Goal: Information Seeking & Learning: Compare options

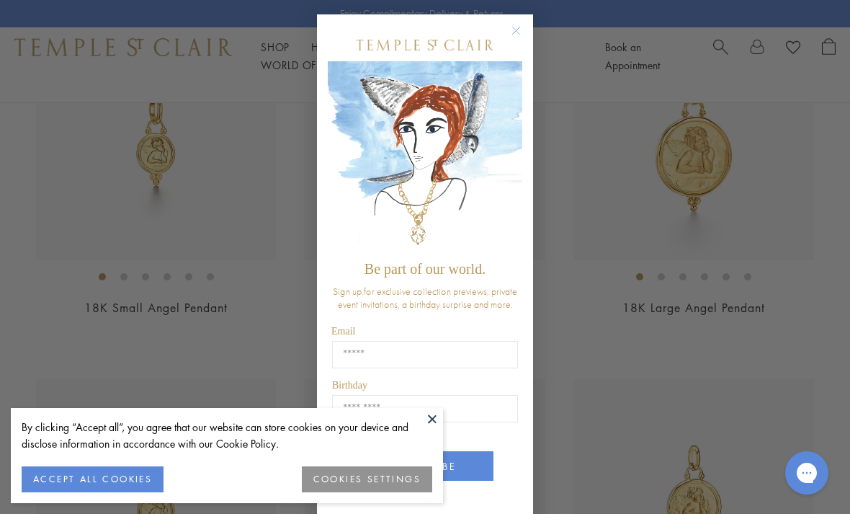
scroll to position [249, 0]
click at [517, 35] on icon "Close dialog" at bounding box center [516, 30] width 7 height 7
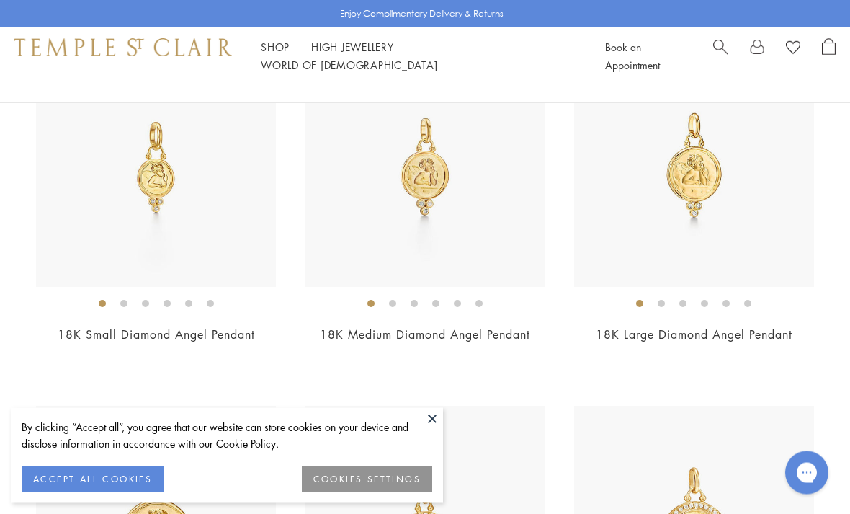
scroll to position [576, 0]
click at [470, 207] on img at bounding box center [425, 167] width 240 height 240
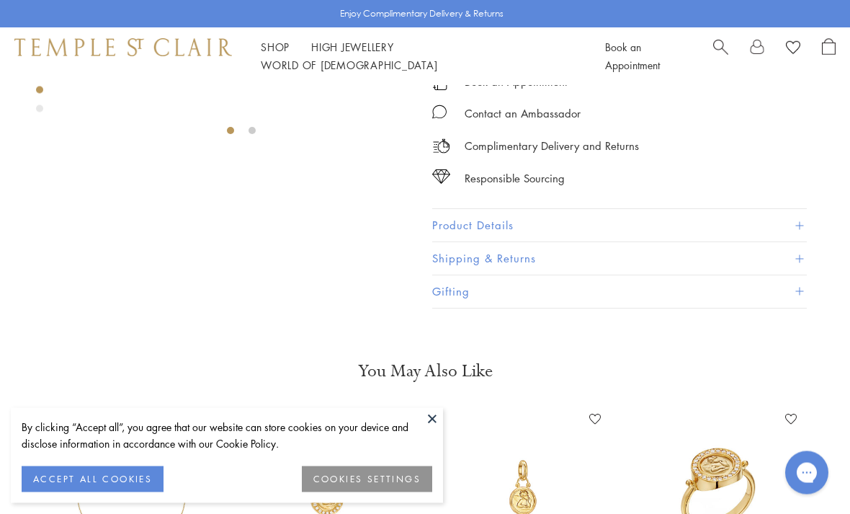
scroll to position [303, 0]
click at [800, 228] on span at bounding box center [799, 226] width 8 height 8
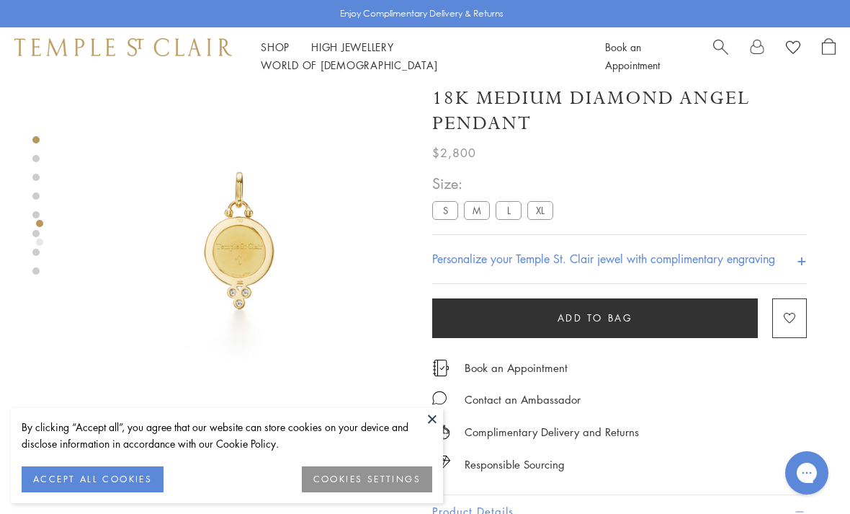
scroll to position [0, 0]
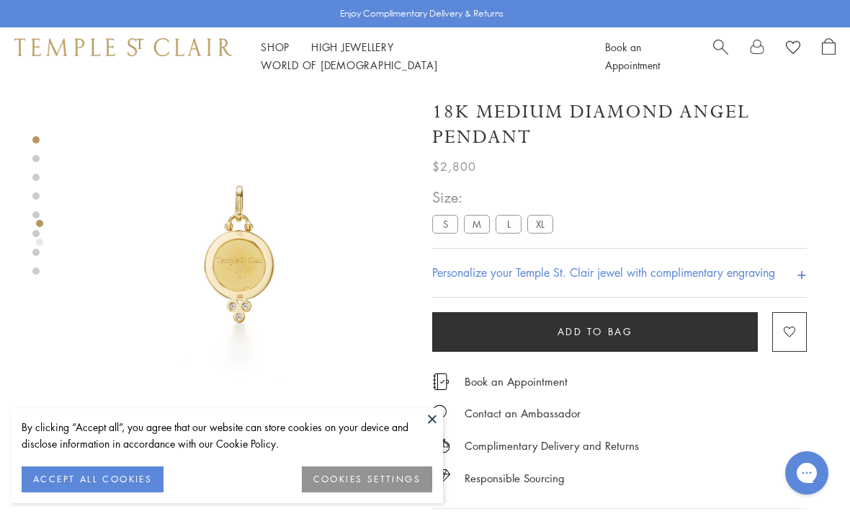
click at [511, 231] on label "L" at bounding box center [509, 224] width 26 height 18
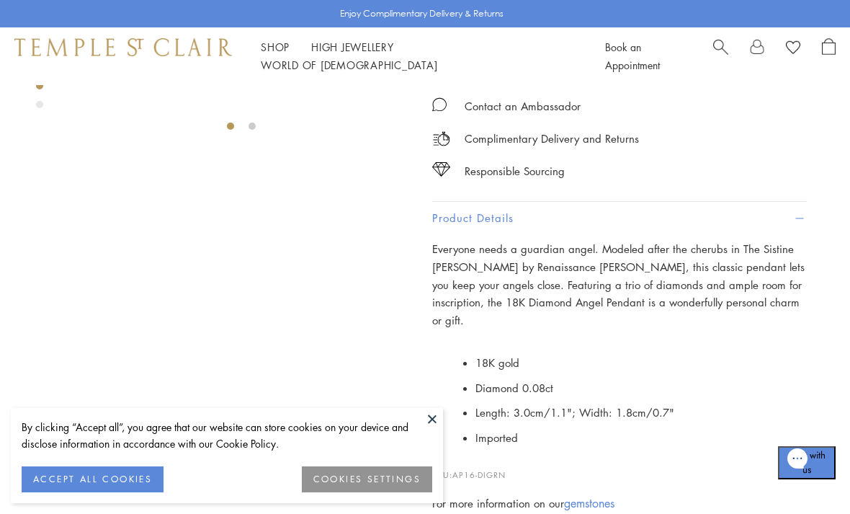
scroll to position [334, 0]
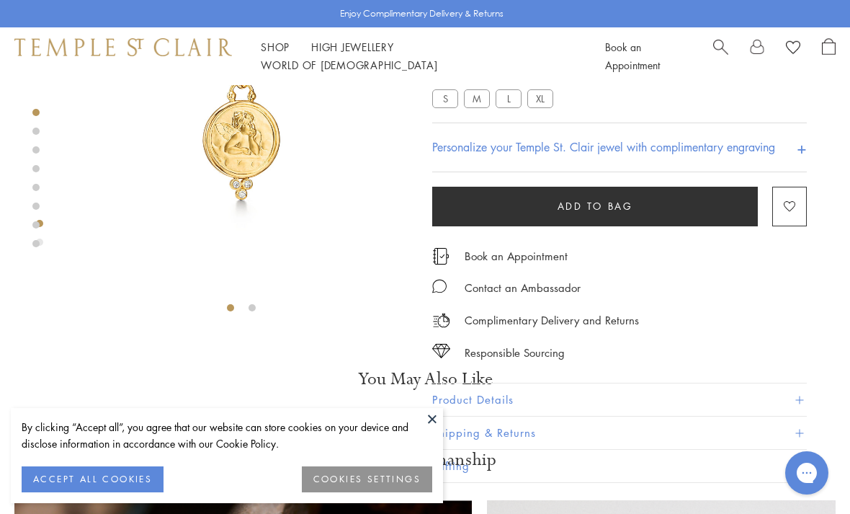
scroll to position [267, 0]
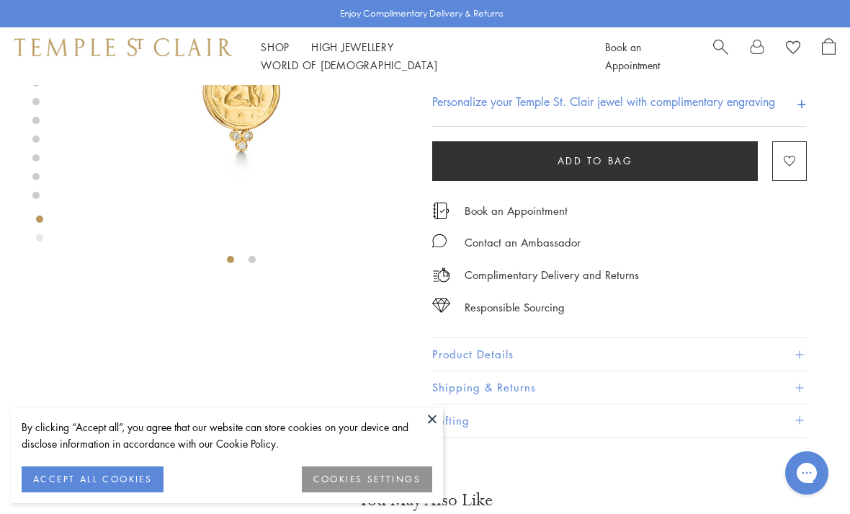
scroll to position [176, 0]
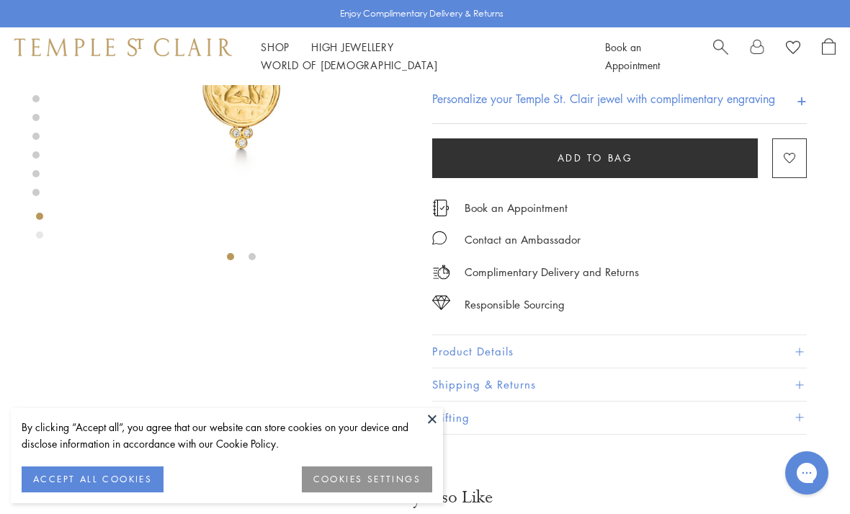
click at [803, 352] on span at bounding box center [799, 352] width 8 height 8
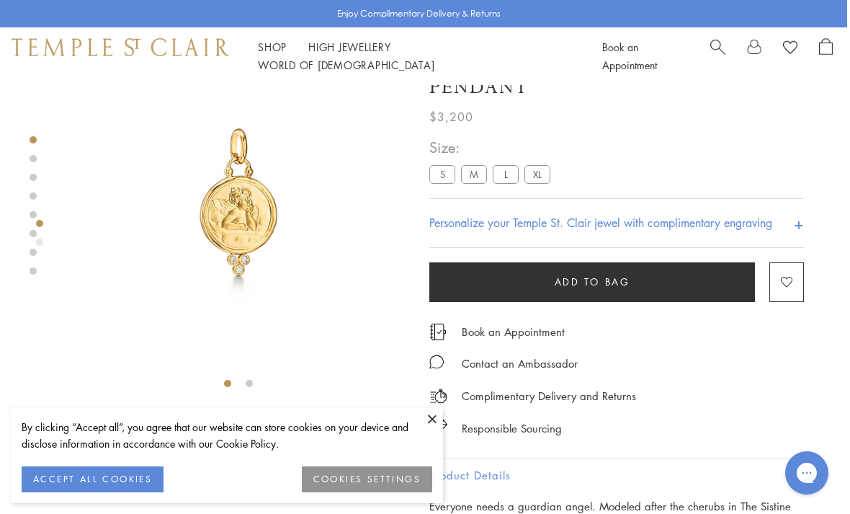
scroll to position [46, 3]
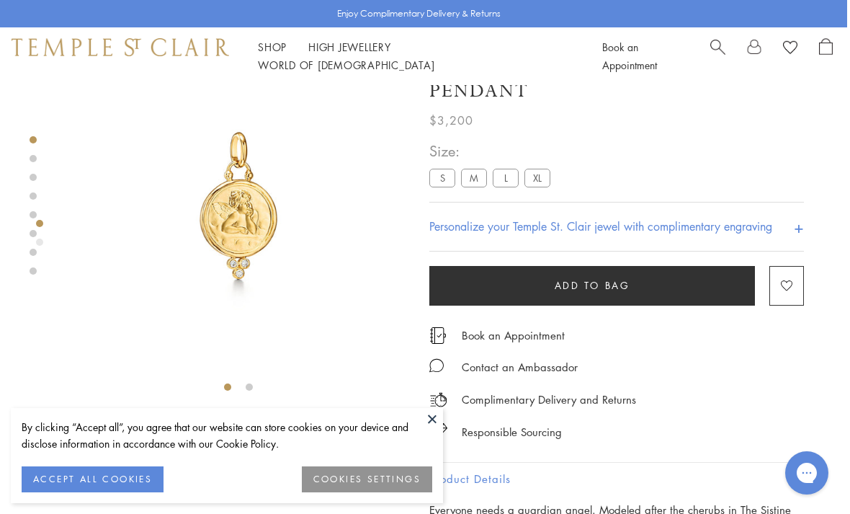
click at [537, 182] on label "XL" at bounding box center [537, 178] width 26 height 18
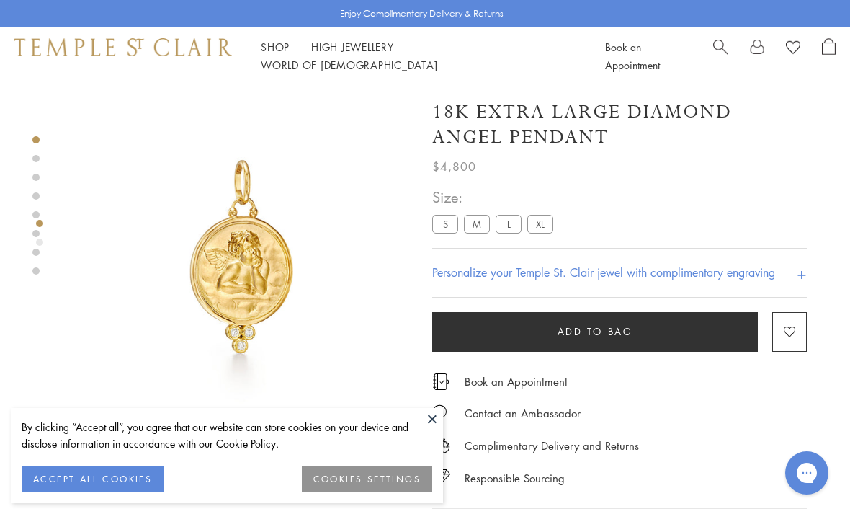
click at [513, 231] on label "L" at bounding box center [509, 224] width 26 height 18
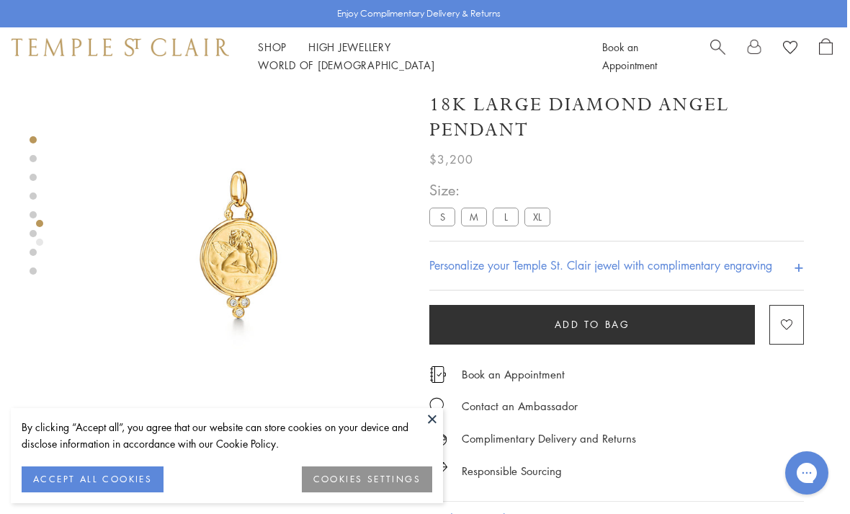
scroll to position [0, 3]
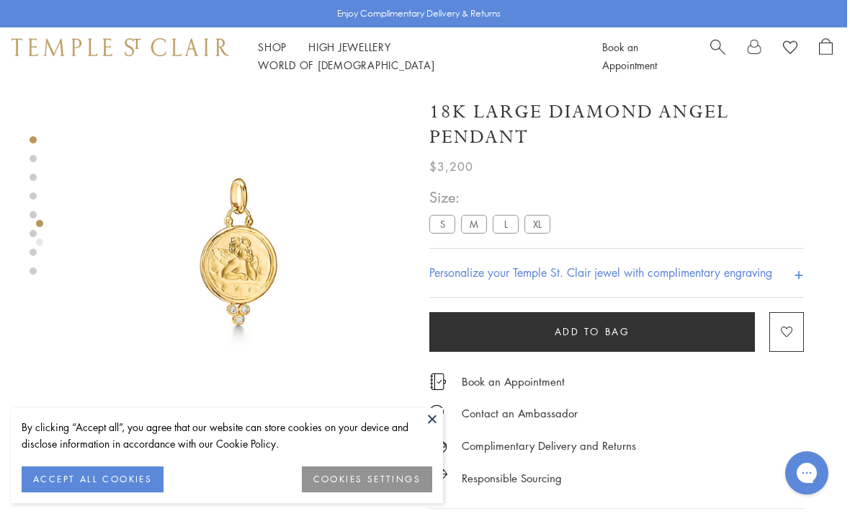
click at [140, 473] on button "ACCEPT ALL COOKIES" at bounding box center [93, 479] width 142 height 26
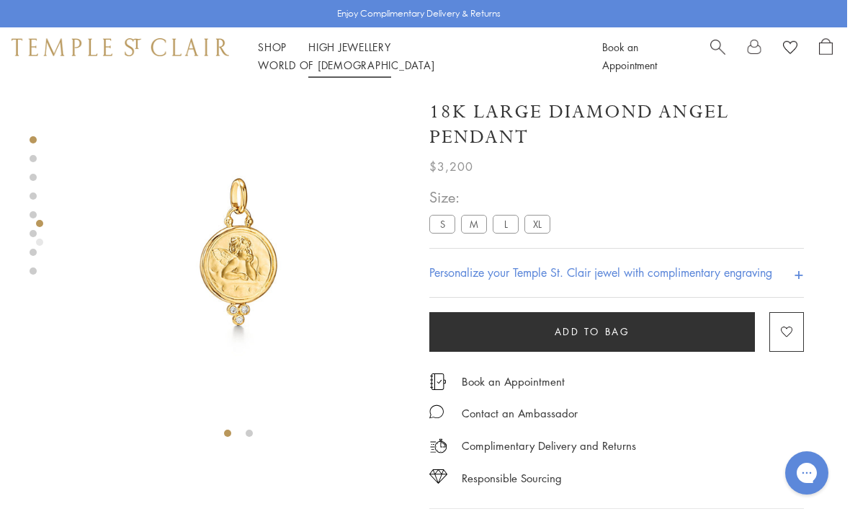
click at [332, 50] on link "High Jewellery High Jewellery" at bounding box center [349, 47] width 83 height 14
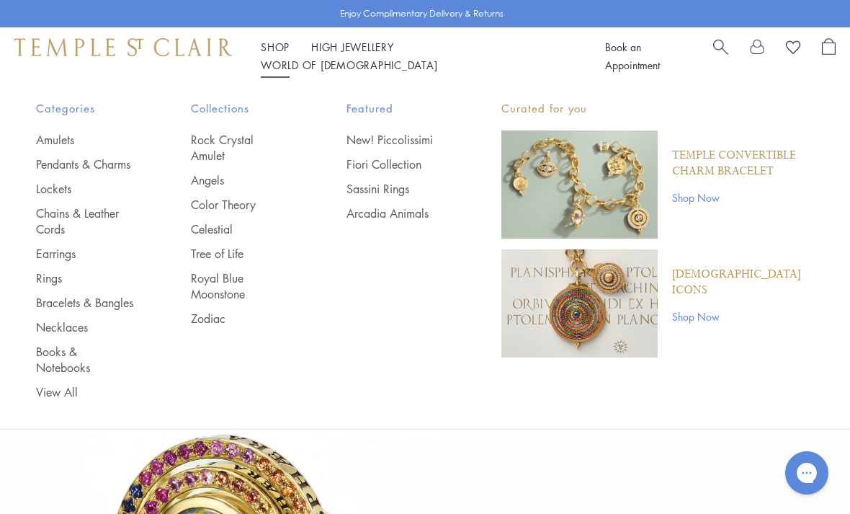
click at [60, 286] on link "Rings" at bounding box center [84, 278] width 97 height 16
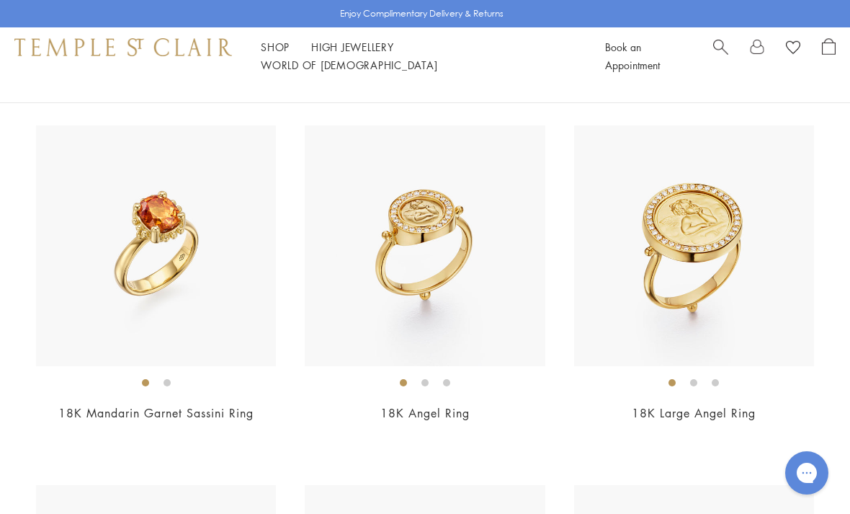
scroll to position [856, 0]
click at [220, 411] on link "18K Mandarin Garnet Sassini Ring" at bounding box center [155, 414] width 195 height 16
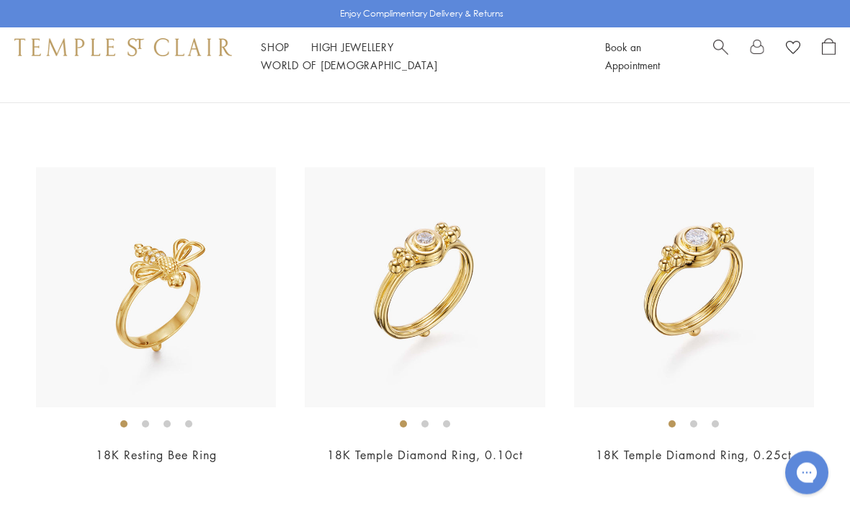
scroll to position [1533, 0]
click at [466, 336] on img at bounding box center [425, 287] width 240 height 240
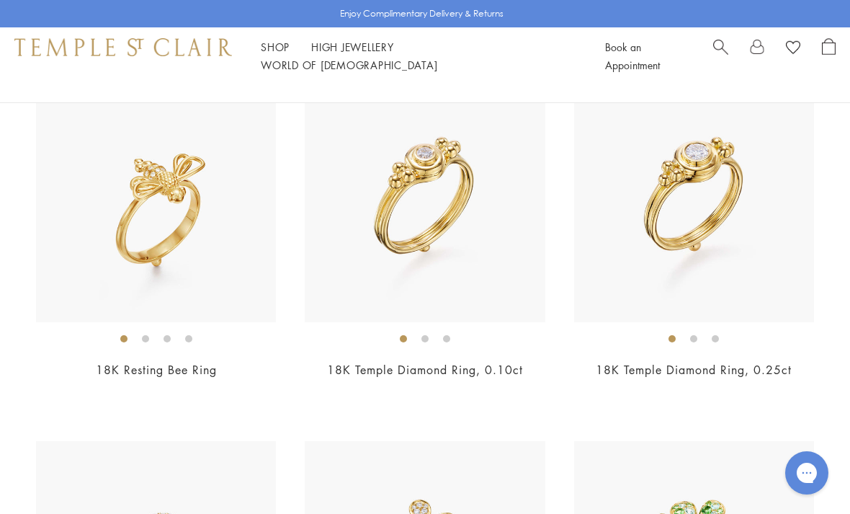
scroll to position [1622, 0]
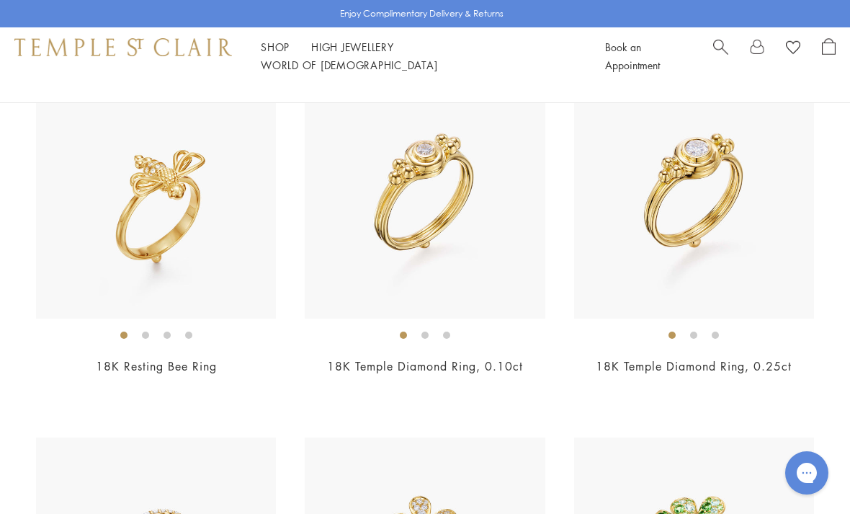
click at [736, 269] on img at bounding box center [694, 199] width 240 height 240
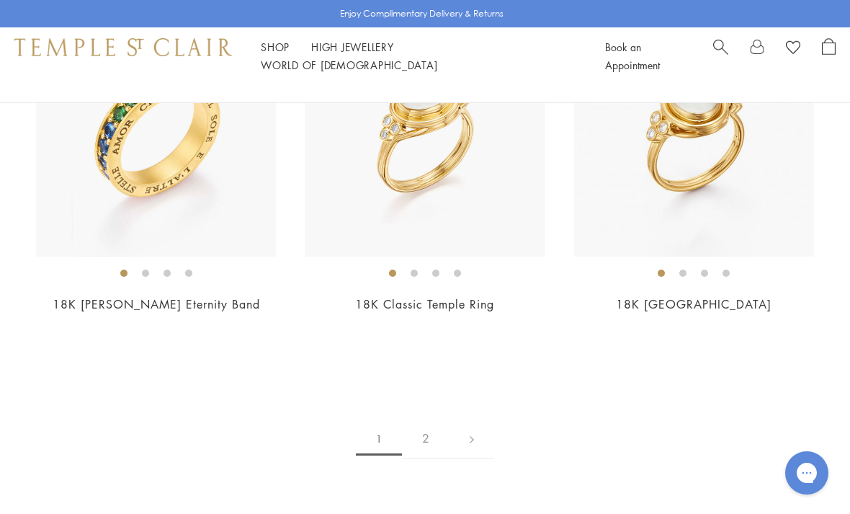
scroll to position [5631, 0]
click at [436, 429] on link "2" at bounding box center [426, 439] width 48 height 40
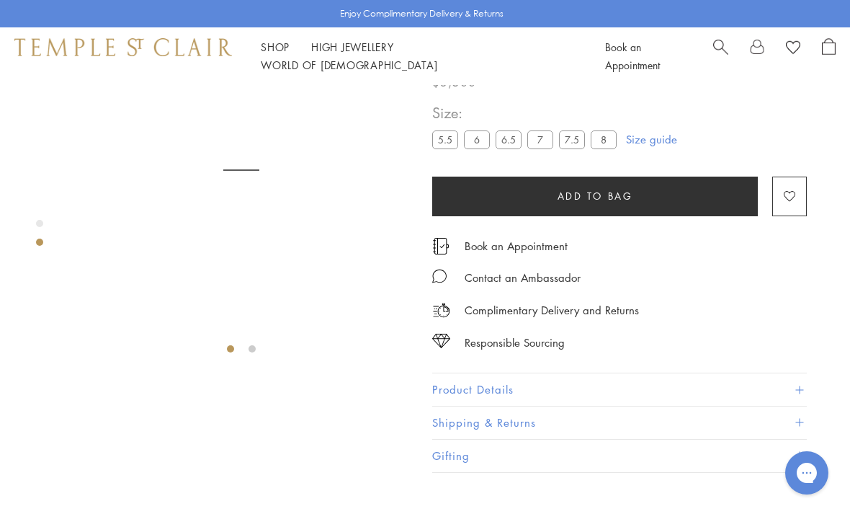
scroll to position [85, 0]
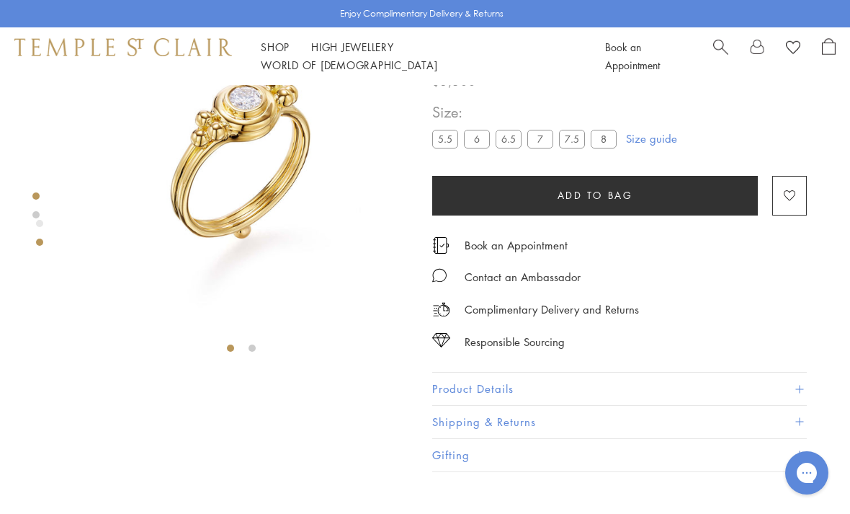
click at [479, 144] on label "6" at bounding box center [477, 139] width 26 height 18
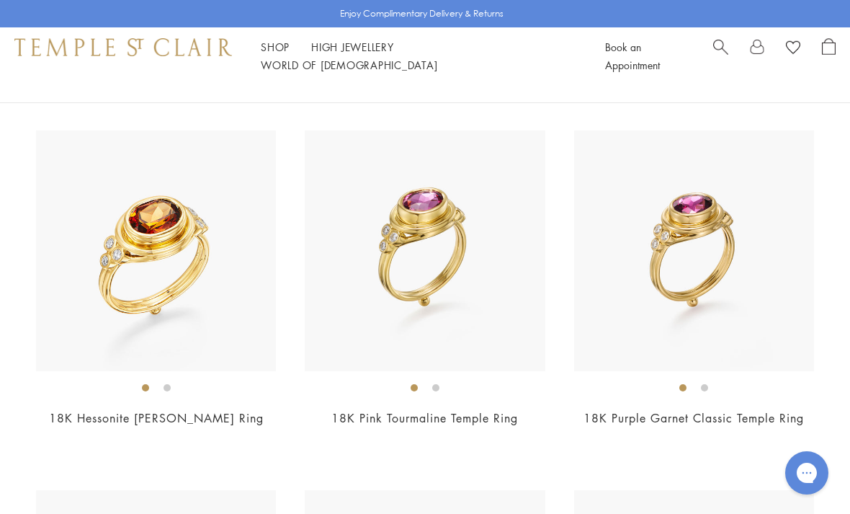
scroll to position [839, 0]
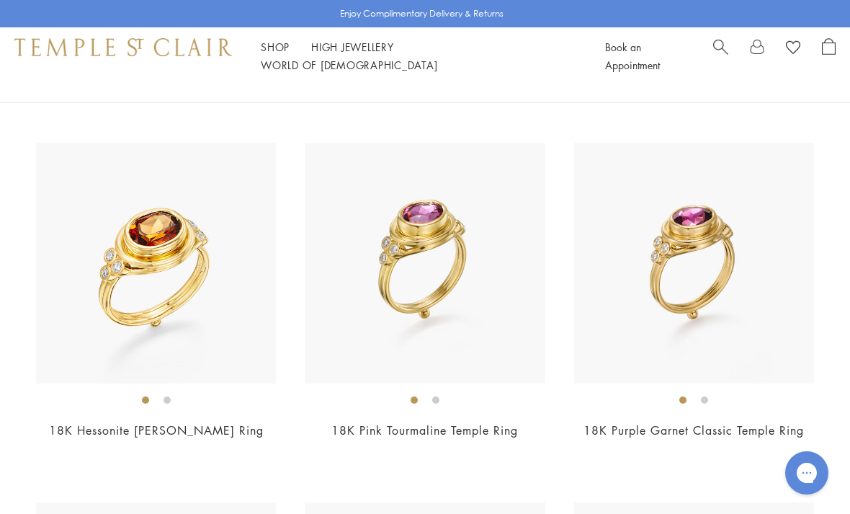
click at [221, 298] on img at bounding box center [156, 263] width 240 height 240
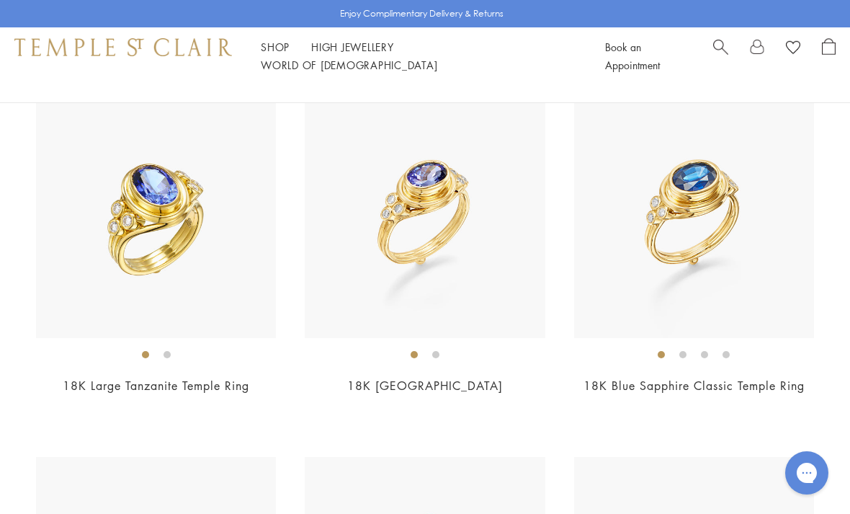
scroll to position [1243, 0]
click at [744, 263] on img at bounding box center [694, 219] width 240 height 240
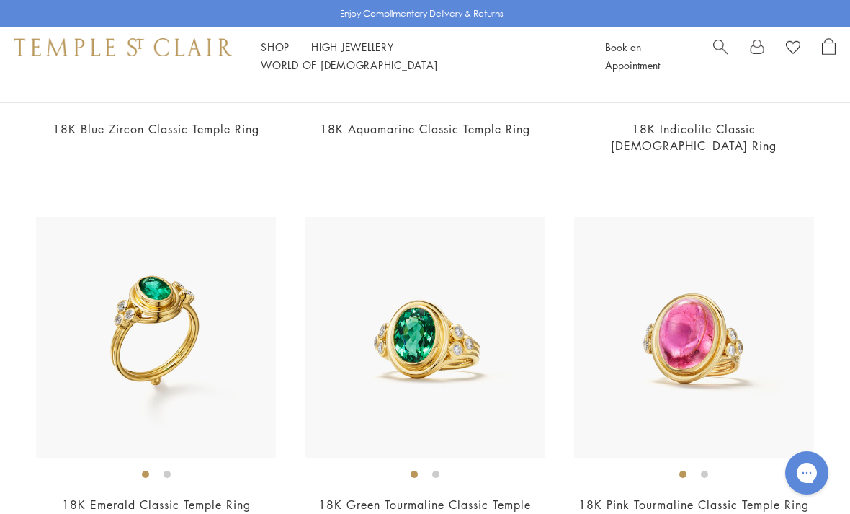
scroll to position [1861, 0]
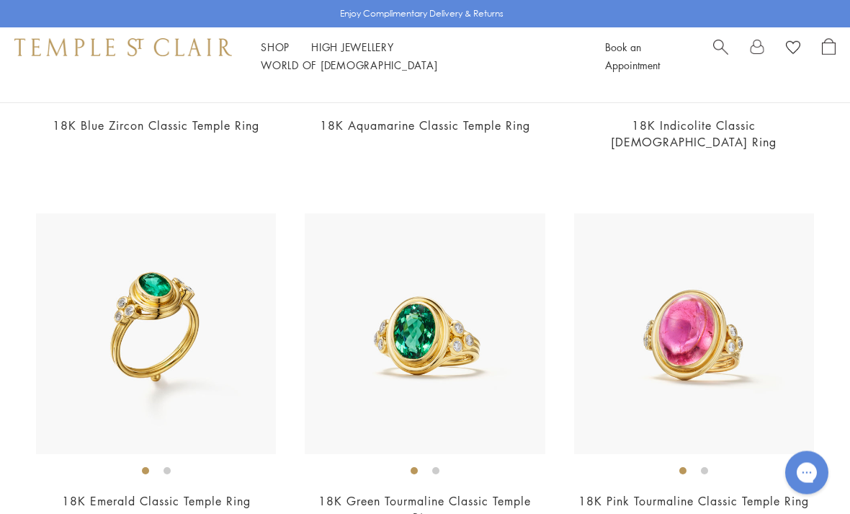
click at [231, 344] on img at bounding box center [156, 334] width 240 height 240
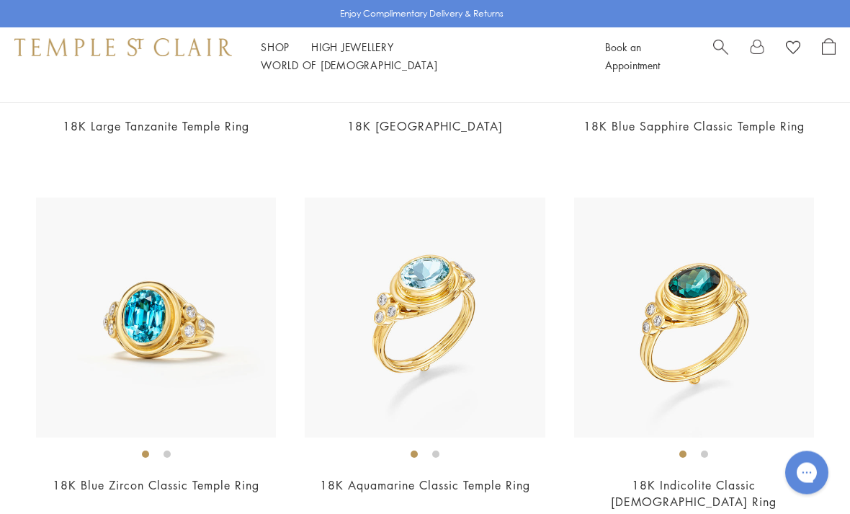
scroll to position [1499, 0]
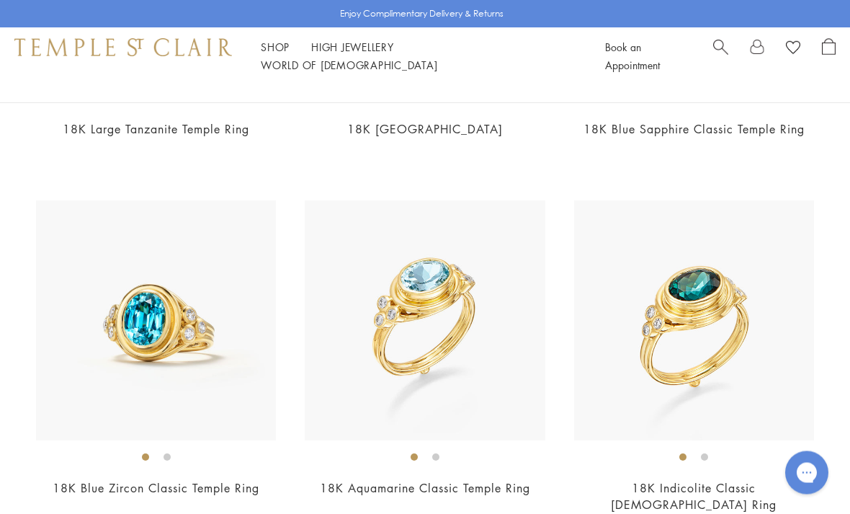
click at [510, 289] on img at bounding box center [425, 321] width 240 height 240
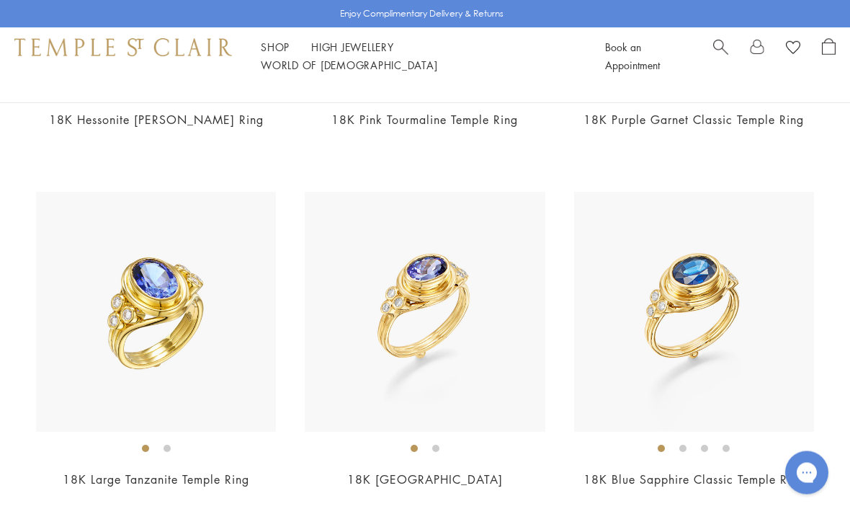
scroll to position [1152, 0]
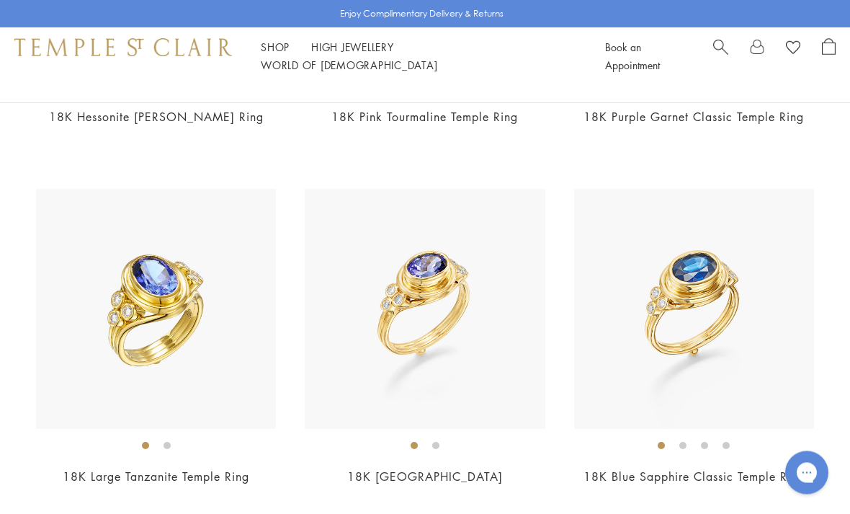
click at [473, 306] on img at bounding box center [425, 309] width 240 height 240
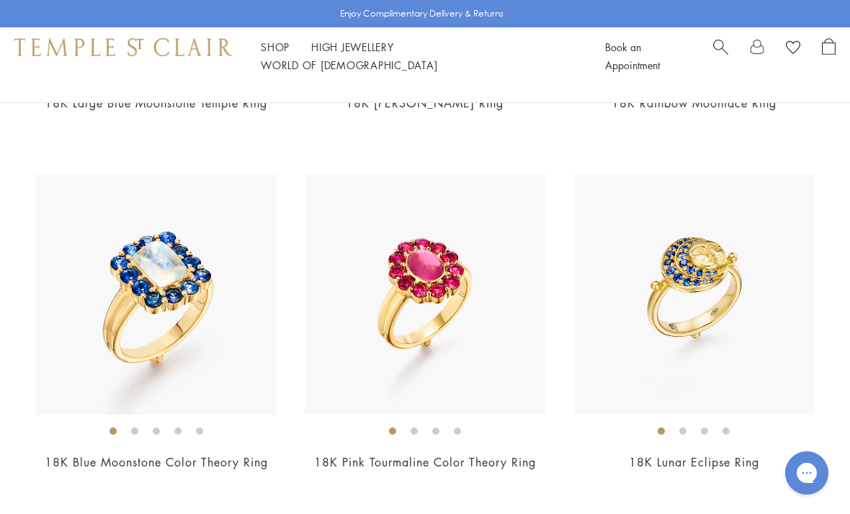
scroll to position [442, 0]
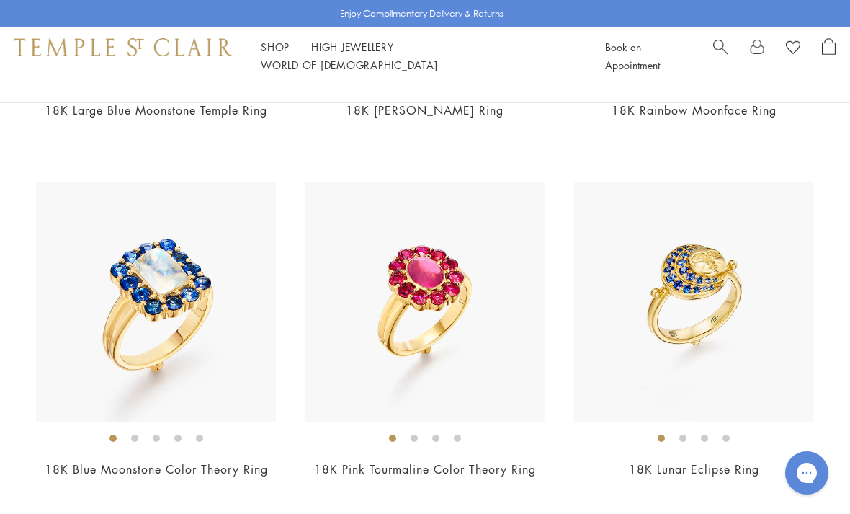
click at [759, 292] on img at bounding box center [694, 302] width 240 height 240
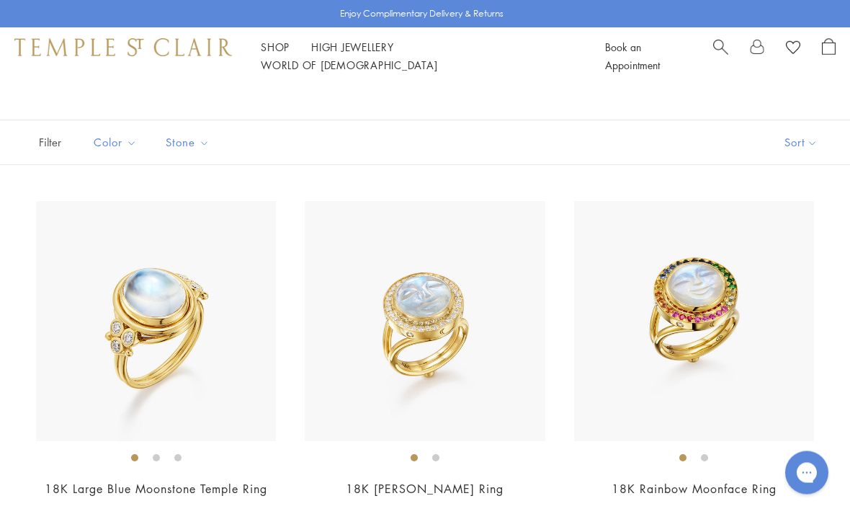
scroll to position [59, 0]
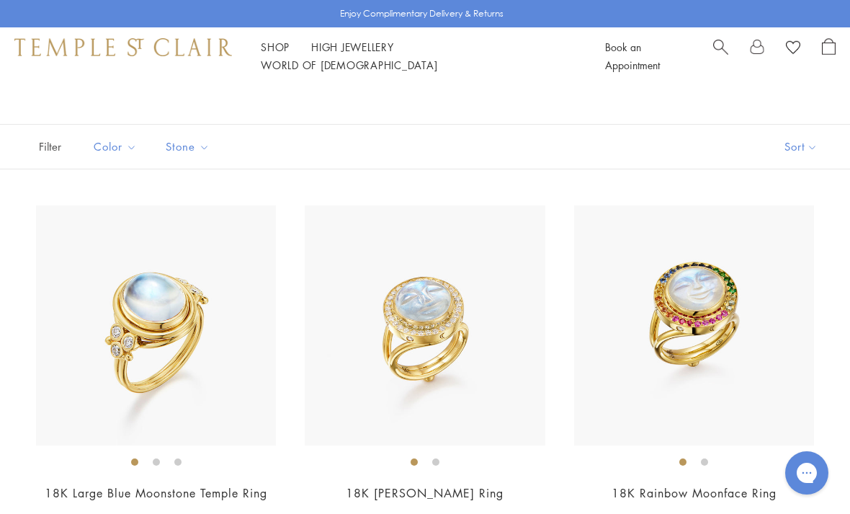
click at [470, 328] on img at bounding box center [425, 325] width 240 height 240
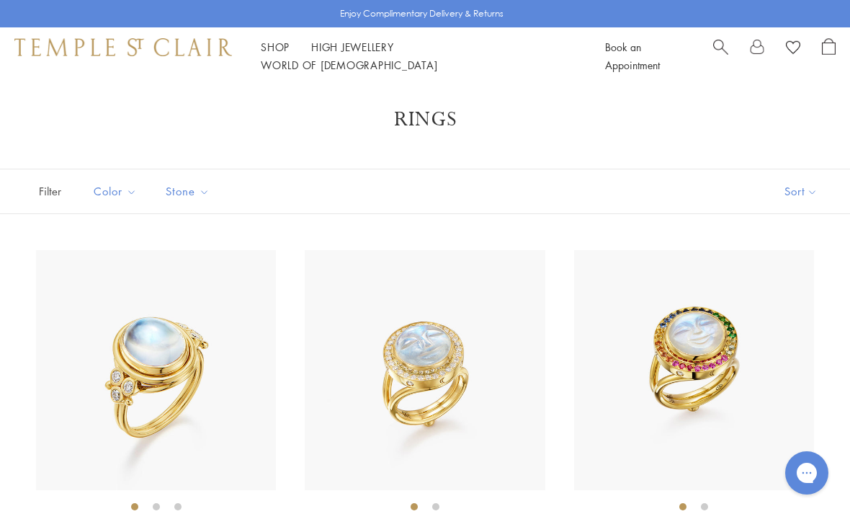
scroll to position [105, 0]
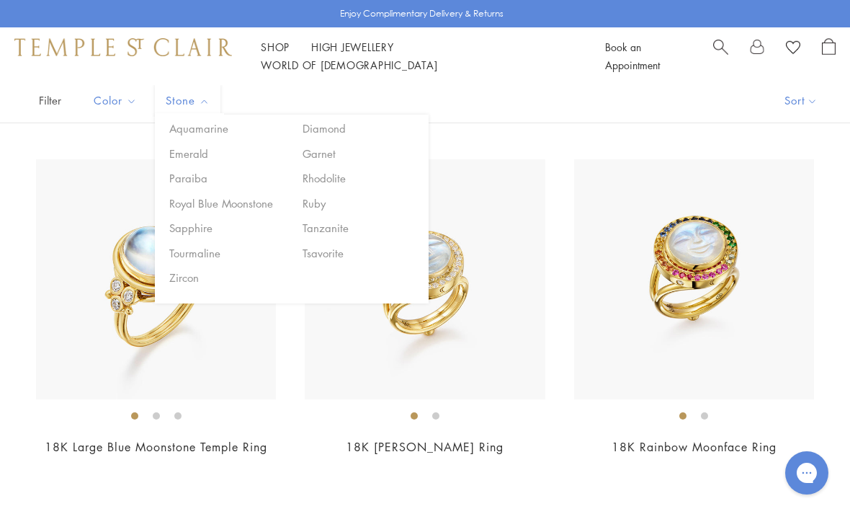
click at [327, 153] on button "Garnet" at bounding box center [360, 154] width 122 height 17
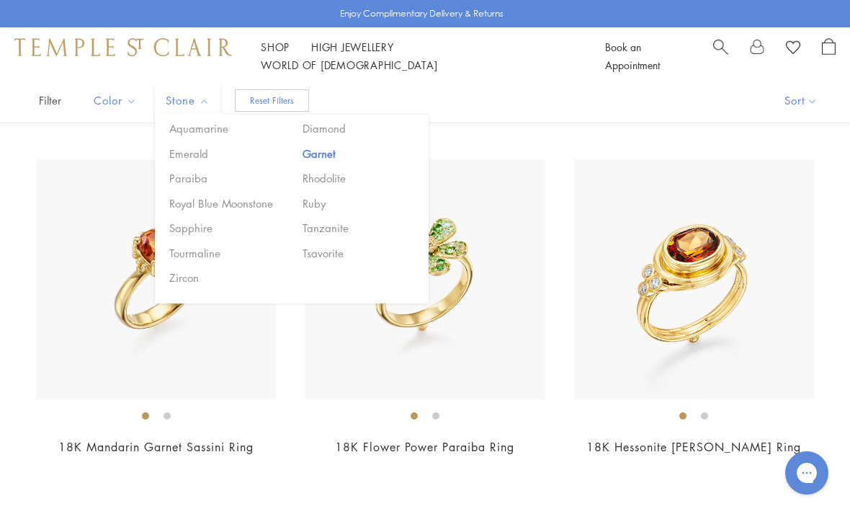
click at [498, 161] on img at bounding box center [425, 279] width 240 height 240
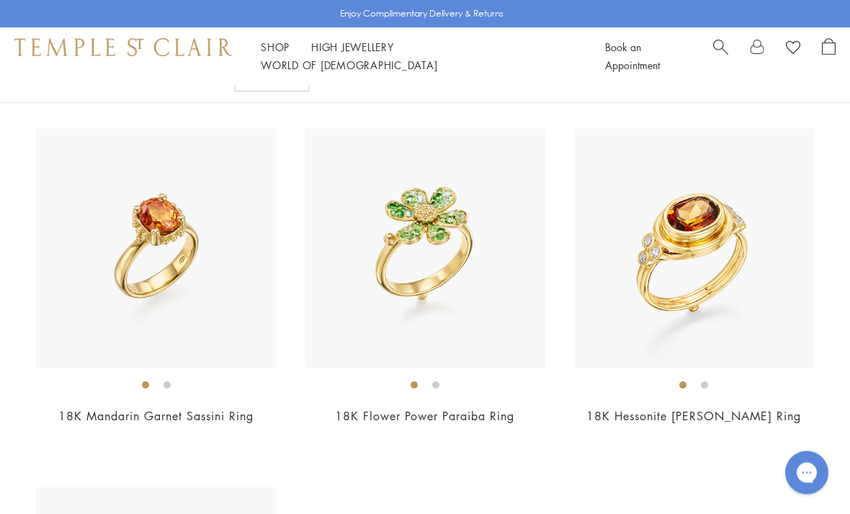
scroll to position [134, 0]
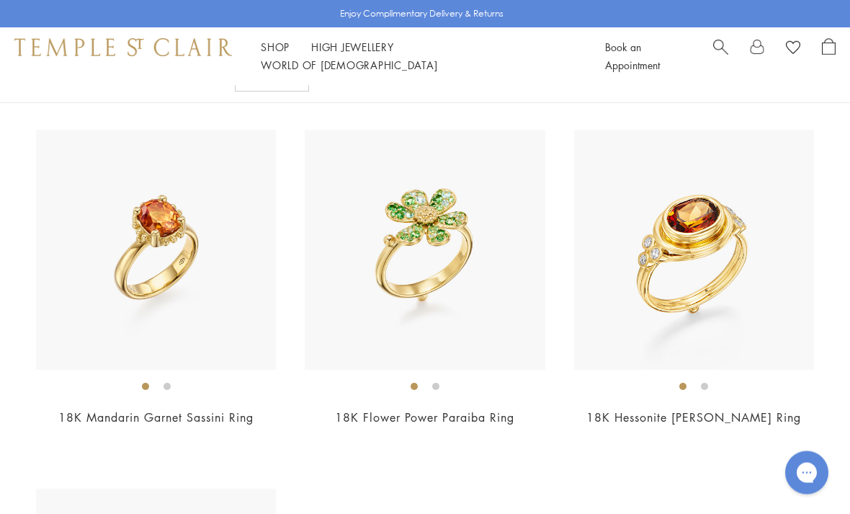
click at [740, 262] on img at bounding box center [694, 250] width 240 height 240
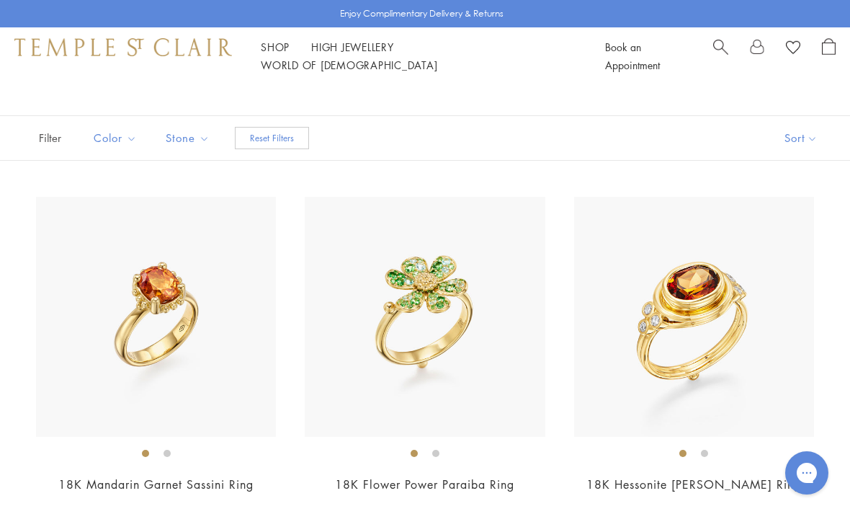
scroll to position [0, 0]
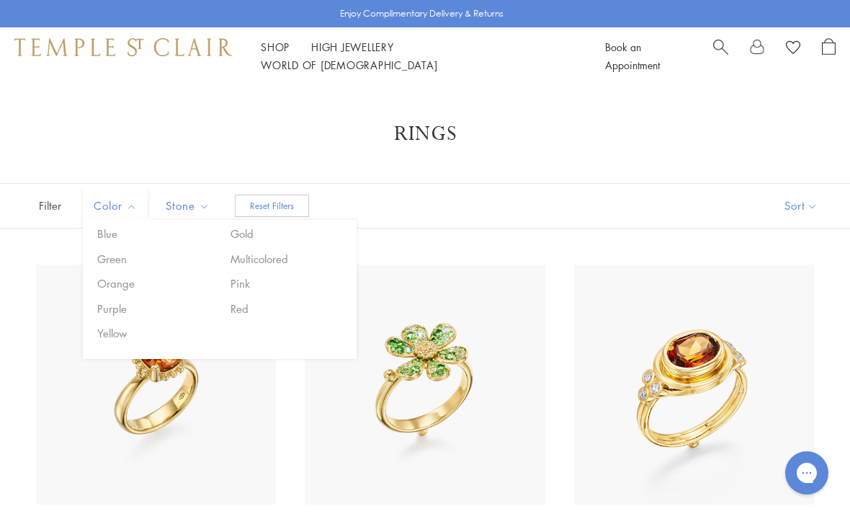
click at [239, 280] on button "Pink" at bounding box center [288, 283] width 122 height 17
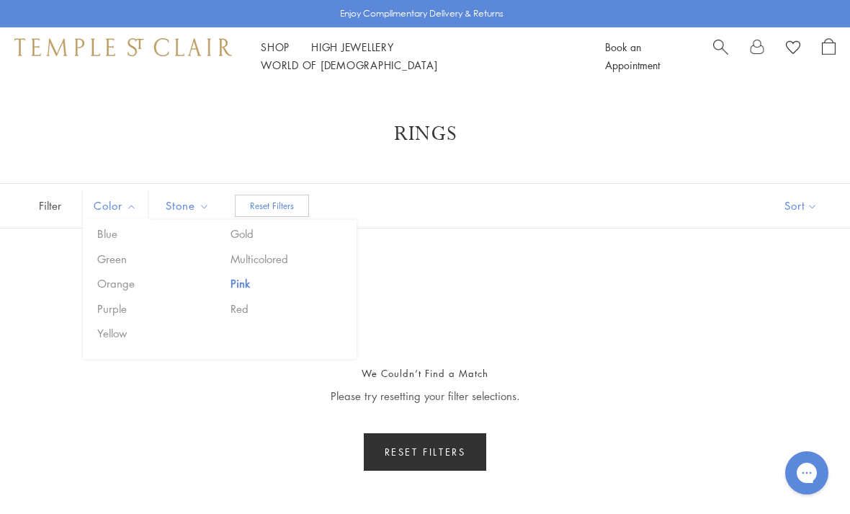
click at [244, 229] on button "Gold" at bounding box center [288, 233] width 122 height 17
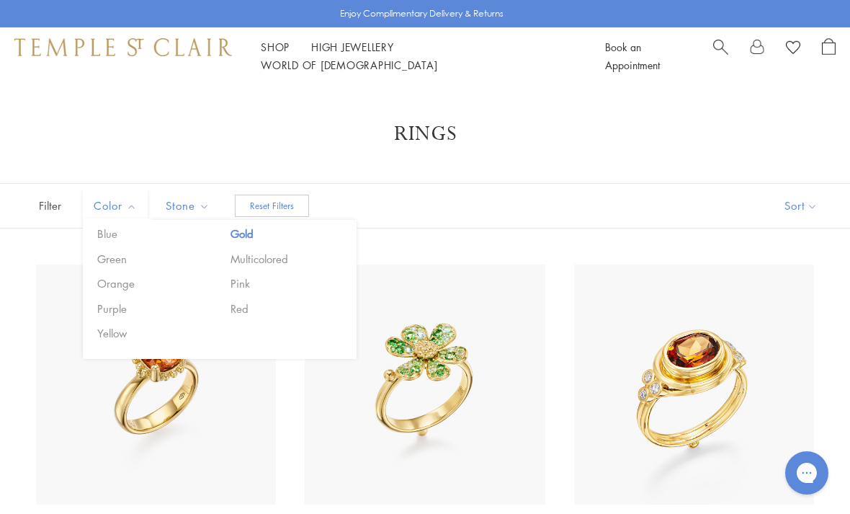
click at [122, 325] on button "Yellow" at bounding box center [155, 333] width 122 height 17
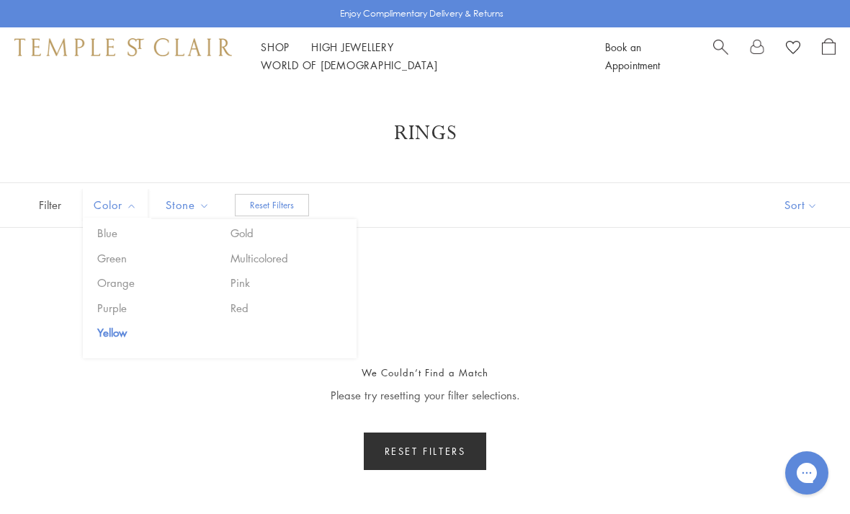
scroll to position [5, 0]
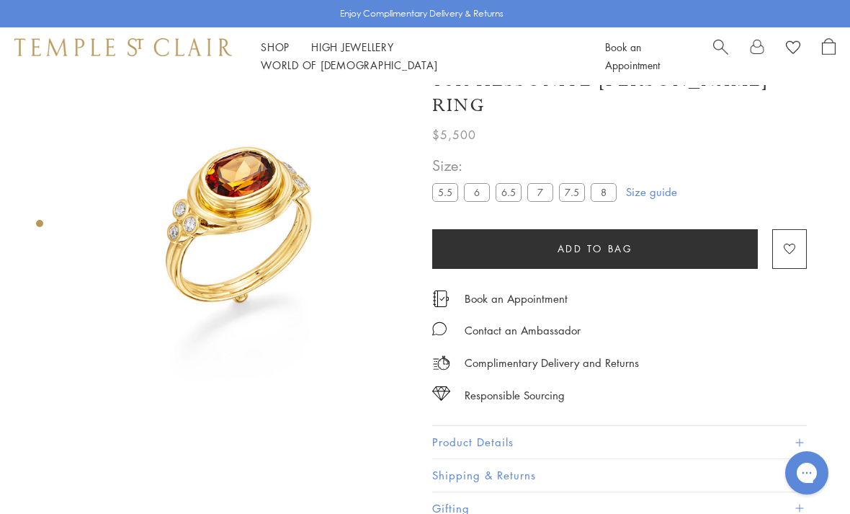
scroll to position [85, 0]
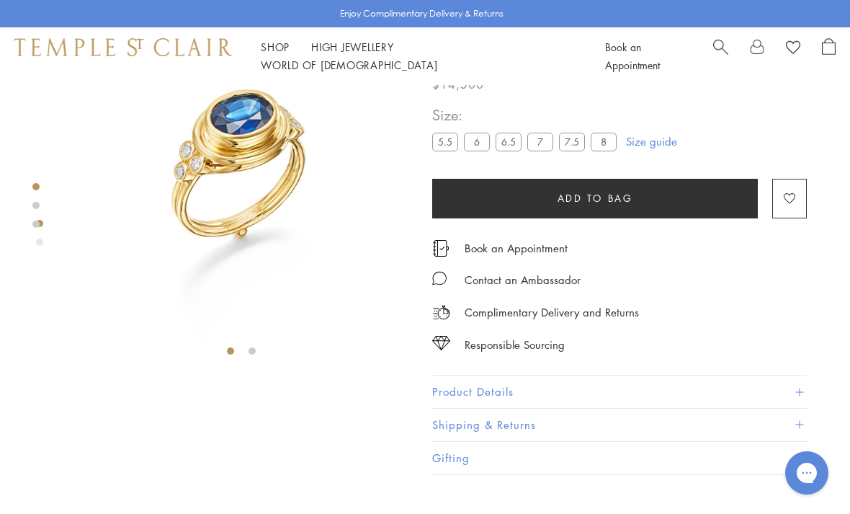
scroll to position [81, 0]
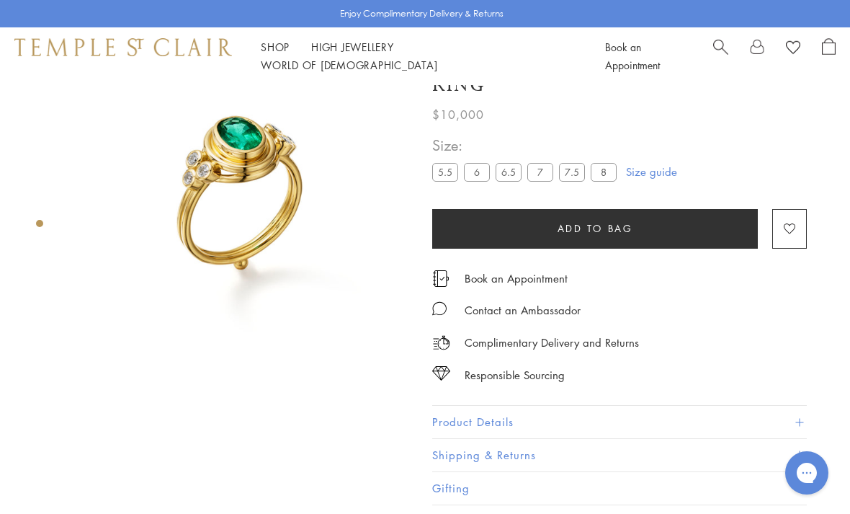
scroll to position [0, 3]
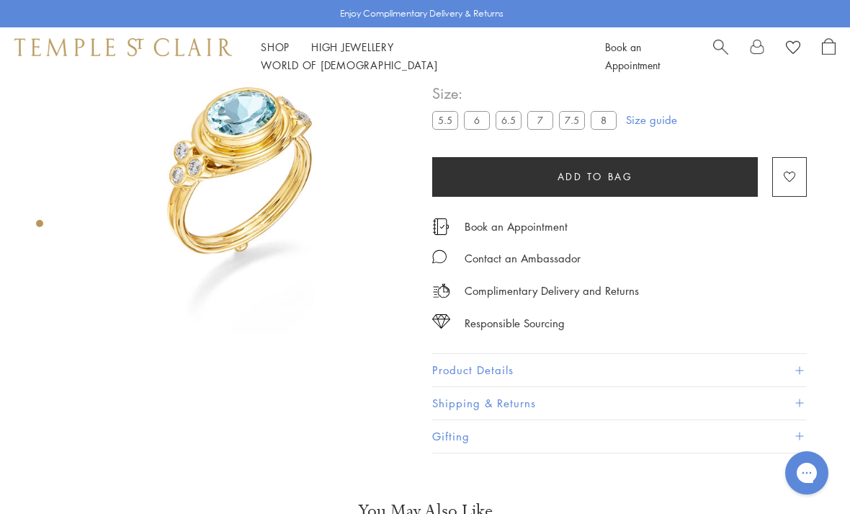
scroll to position [85, 0]
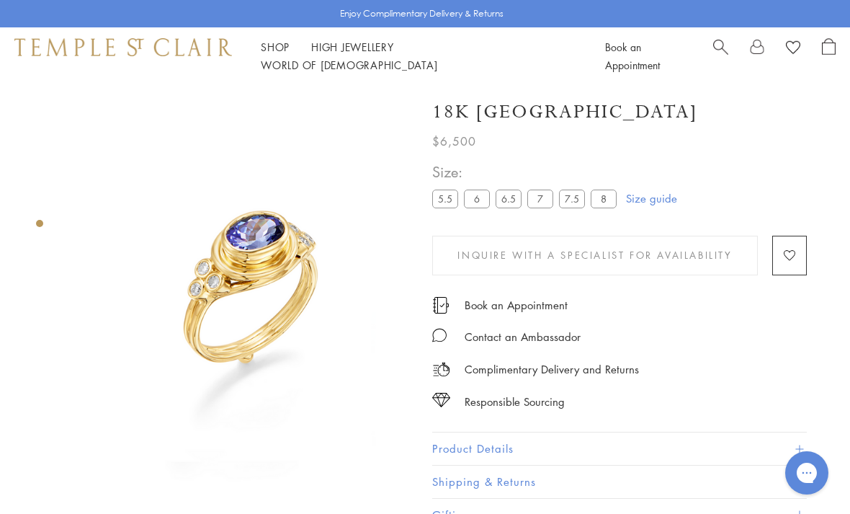
scroll to position [0, 1]
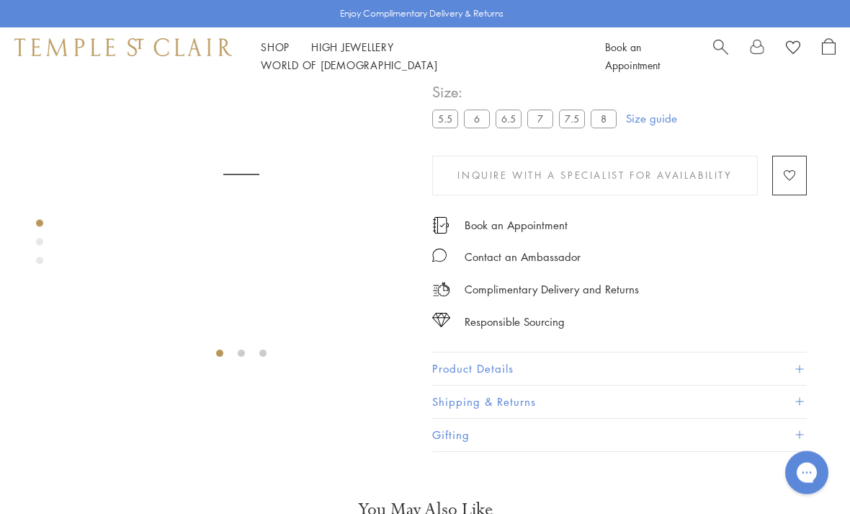
scroll to position [85, 0]
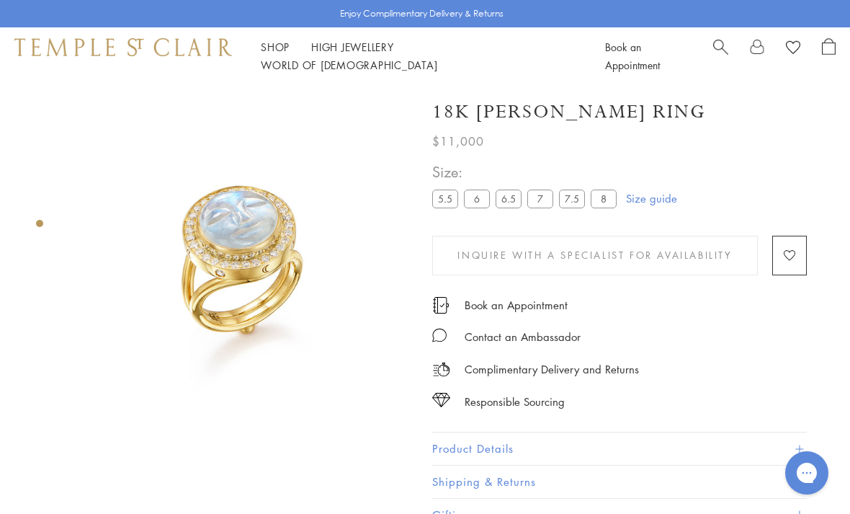
scroll to position [0, 3]
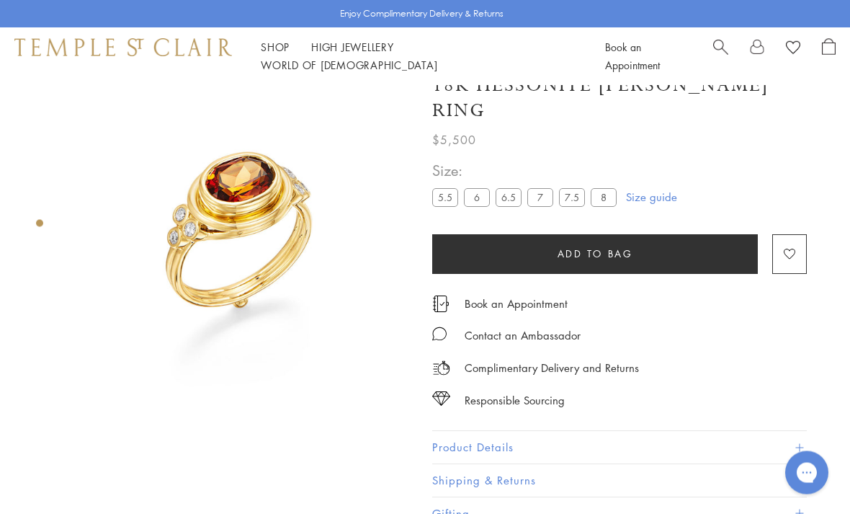
scroll to position [85, 0]
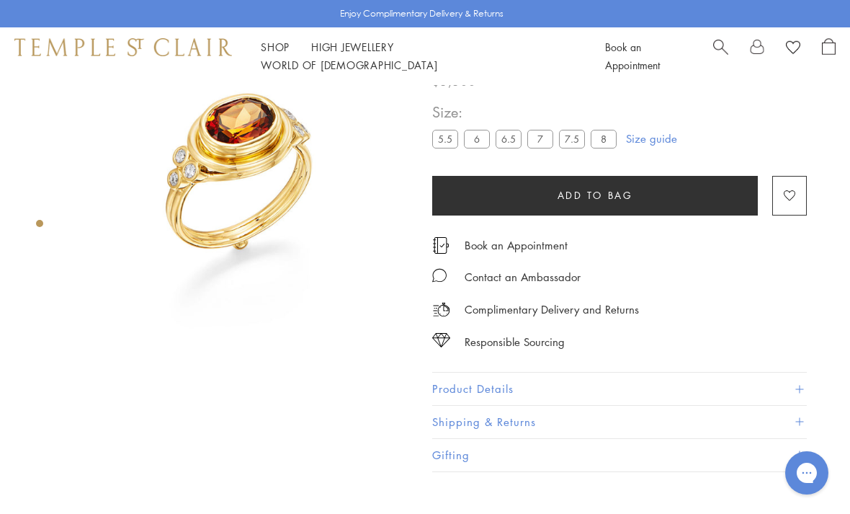
click at [743, 415] on button "Shipping & Returns" at bounding box center [619, 422] width 375 height 32
